Goal: Task Accomplishment & Management: Manage account settings

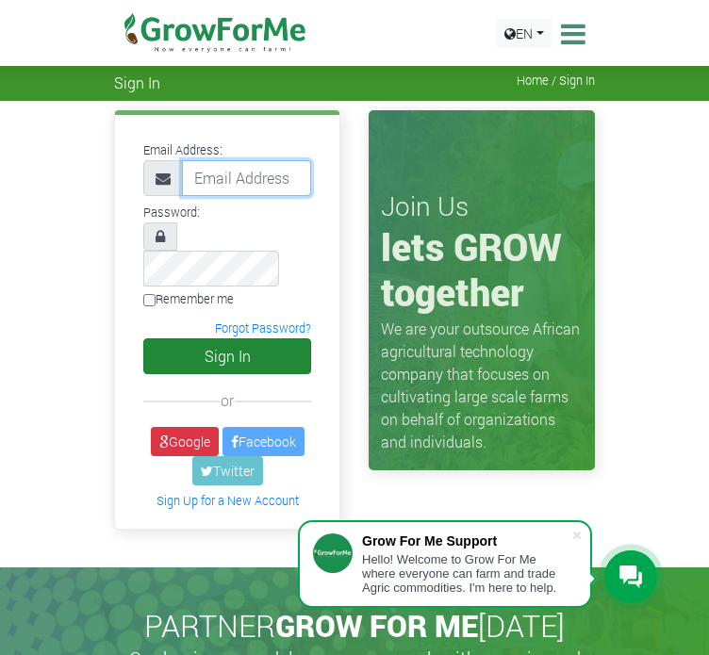
type input "[EMAIL_ADDRESS][DOMAIN_NAME]"
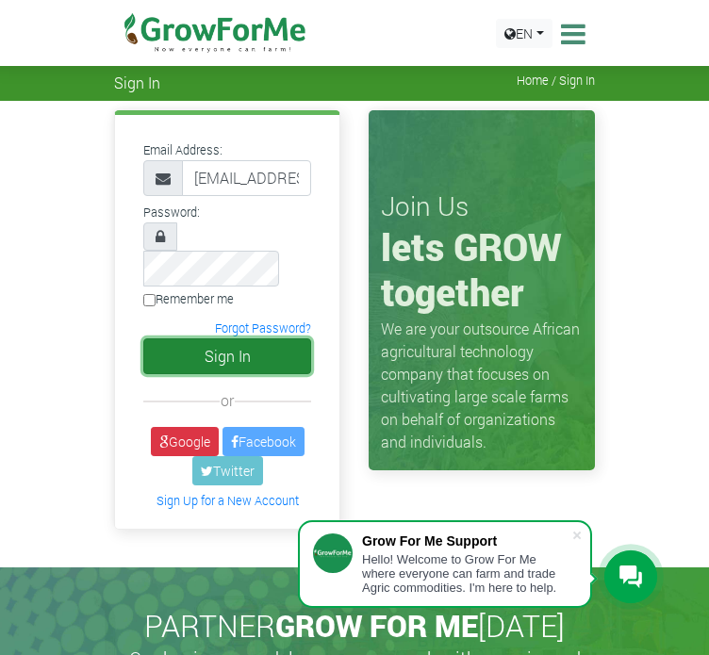
click at [181, 338] on button "Sign In" at bounding box center [227, 356] width 168 height 36
